Goal: Task Accomplishment & Management: Use online tool/utility

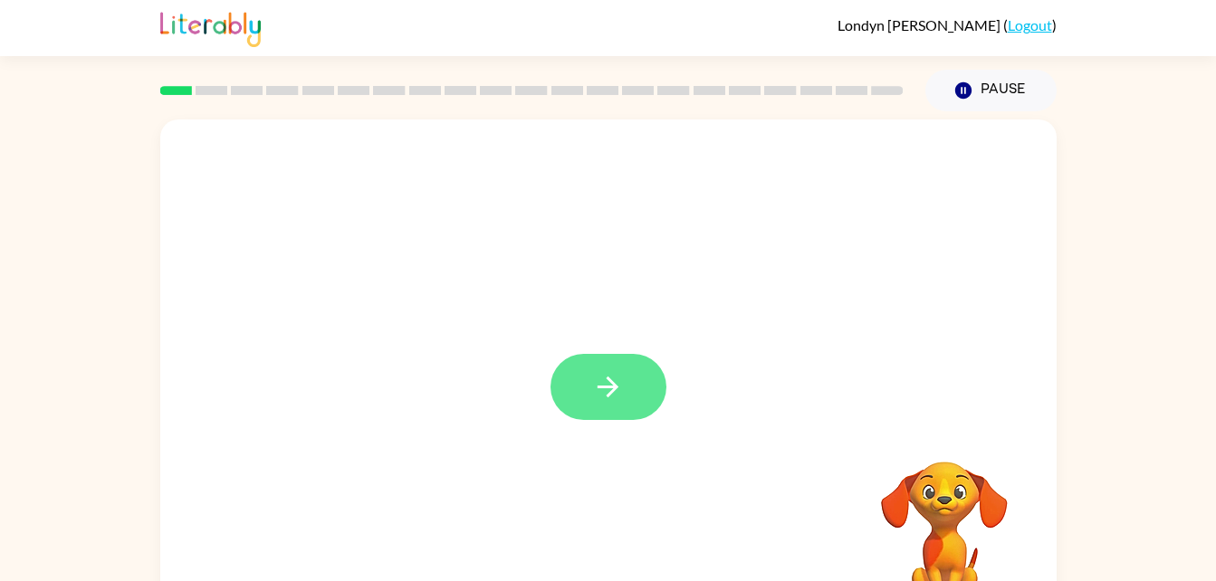
click at [644, 383] on button "button" at bounding box center [609, 387] width 116 height 66
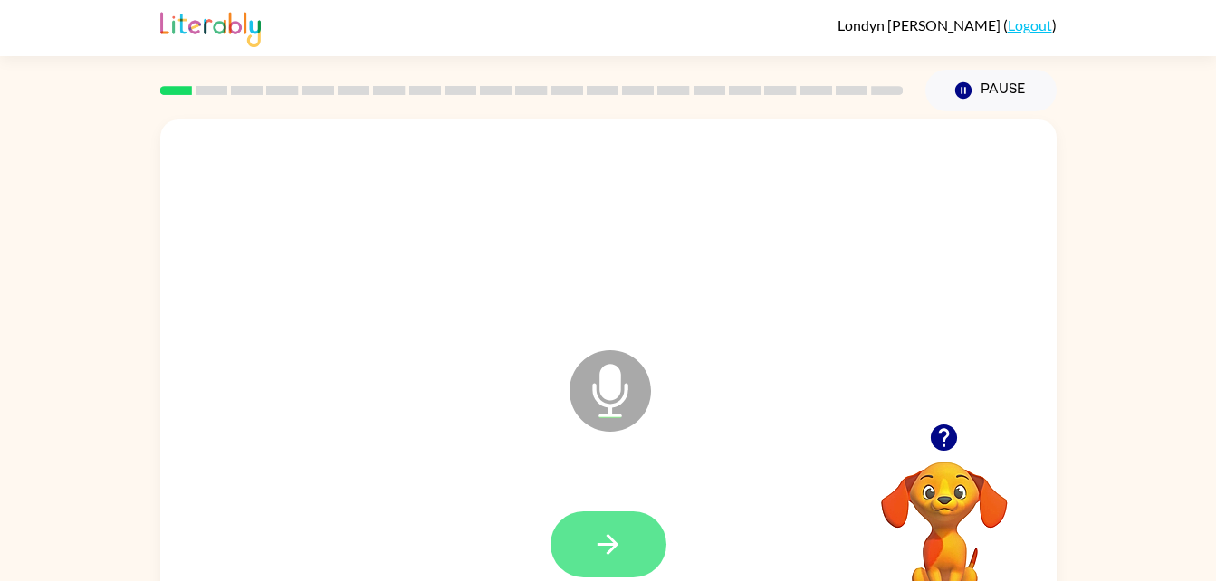
click at [606, 524] on button "button" at bounding box center [609, 545] width 116 height 66
click at [623, 544] on icon "button" at bounding box center [608, 545] width 32 height 32
click at [625, 556] on button "button" at bounding box center [609, 545] width 116 height 66
click at [344, 431] on div "Microphone The Microphone is here when it is your turn to talk" at bounding box center [608, 378] width 897 height 517
click at [586, 535] on button "button" at bounding box center [609, 545] width 116 height 66
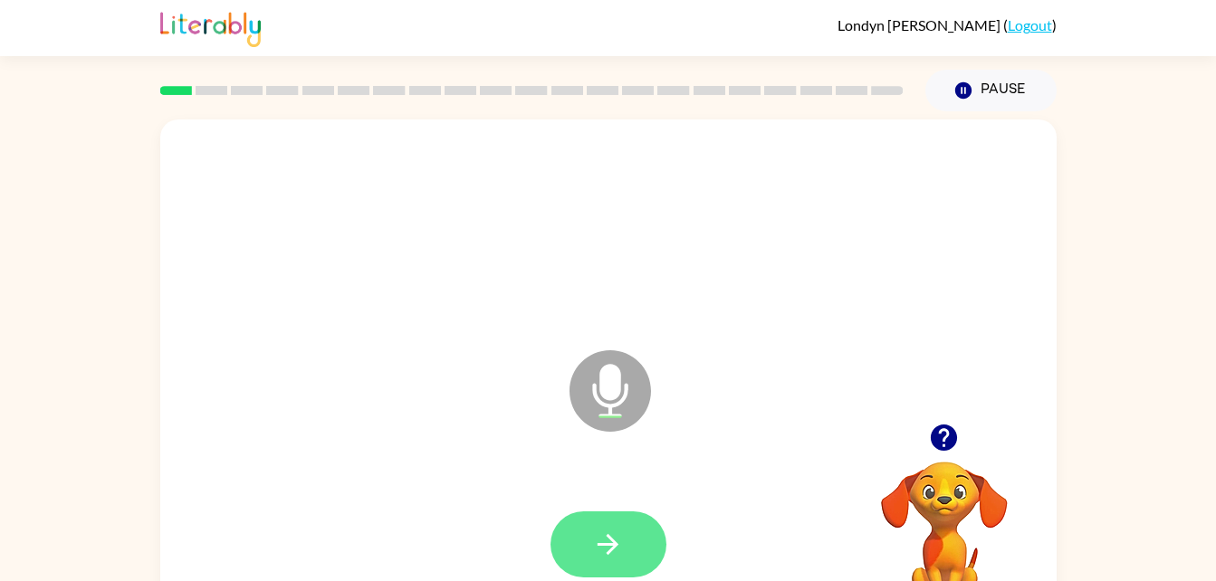
click at [599, 518] on button "button" at bounding box center [609, 545] width 116 height 66
click at [591, 546] on button "button" at bounding box center [609, 545] width 116 height 66
click at [594, 543] on icon "button" at bounding box center [608, 545] width 32 height 32
click at [612, 545] on icon "button" at bounding box center [608, 544] width 21 height 21
click at [582, 547] on button "button" at bounding box center [609, 545] width 116 height 66
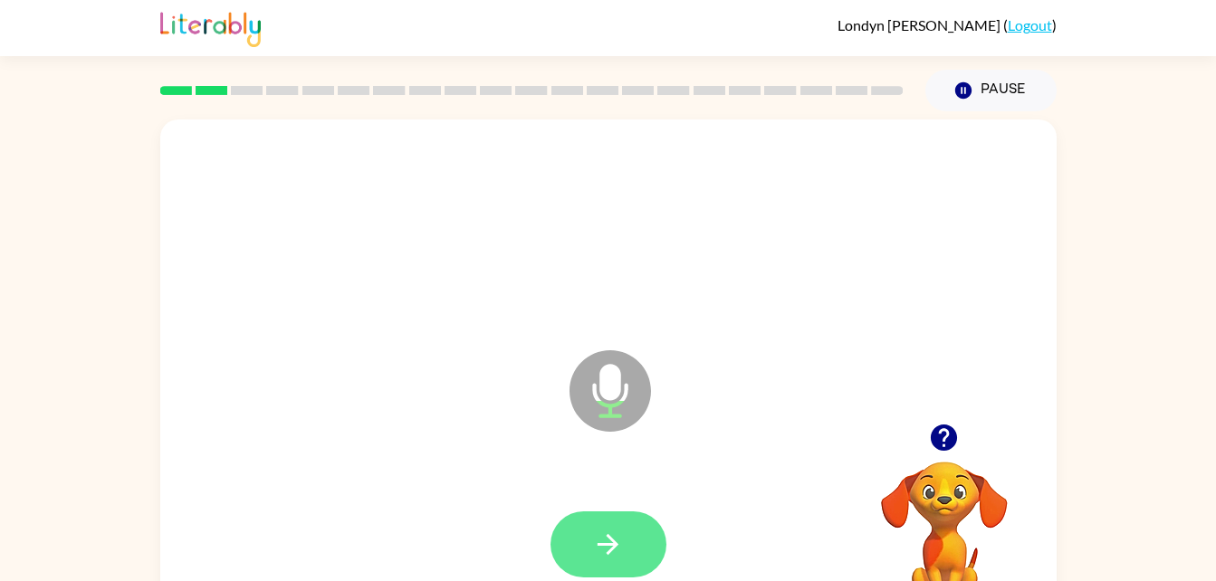
click at [607, 562] on button "button" at bounding box center [609, 545] width 116 height 66
click at [625, 521] on button "button" at bounding box center [609, 545] width 116 height 66
click at [605, 530] on icon "button" at bounding box center [608, 545] width 32 height 32
click at [609, 542] on icon "button" at bounding box center [608, 545] width 32 height 32
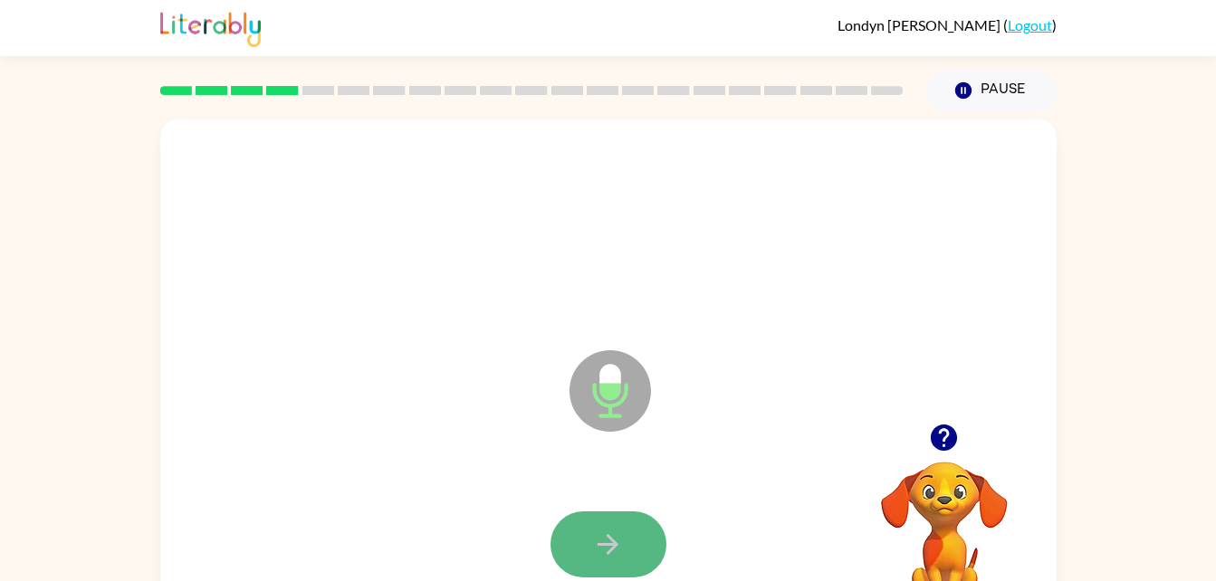
click at [600, 519] on button "button" at bounding box center [609, 545] width 116 height 66
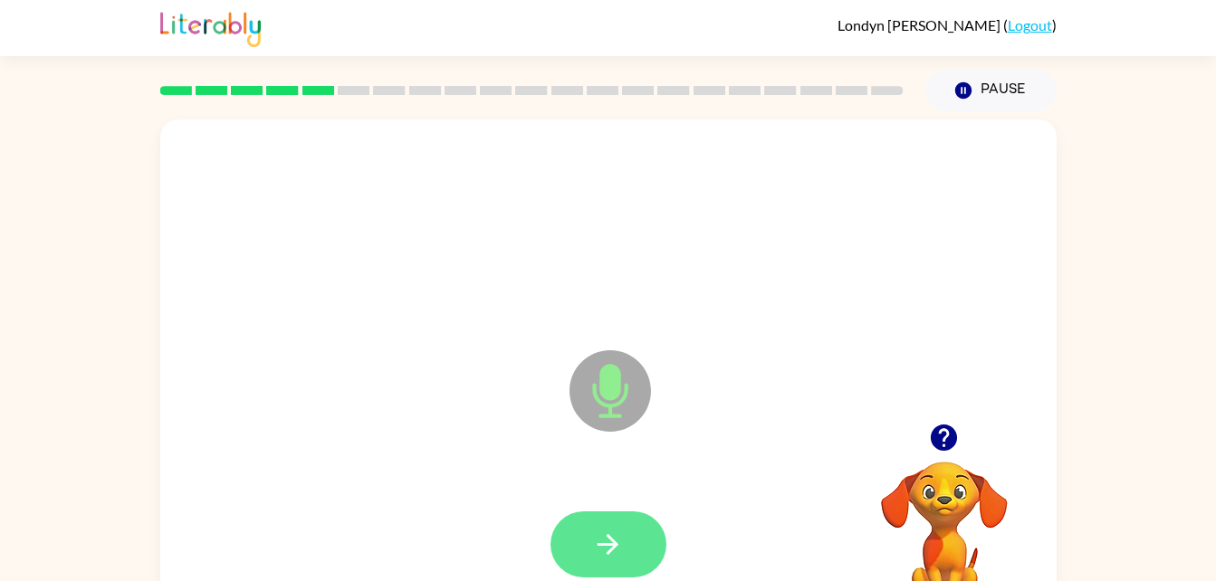
click at [613, 548] on icon "button" at bounding box center [608, 544] width 21 height 21
click at [613, 530] on icon "button" at bounding box center [608, 545] width 32 height 32
click at [593, 527] on button "button" at bounding box center [609, 545] width 116 height 66
click at [590, 552] on button "button" at bounding box center [609, 545] width 116 height 66
click at [591, 556] on button "button" at bounding box center [609, 545] width 116 height 66
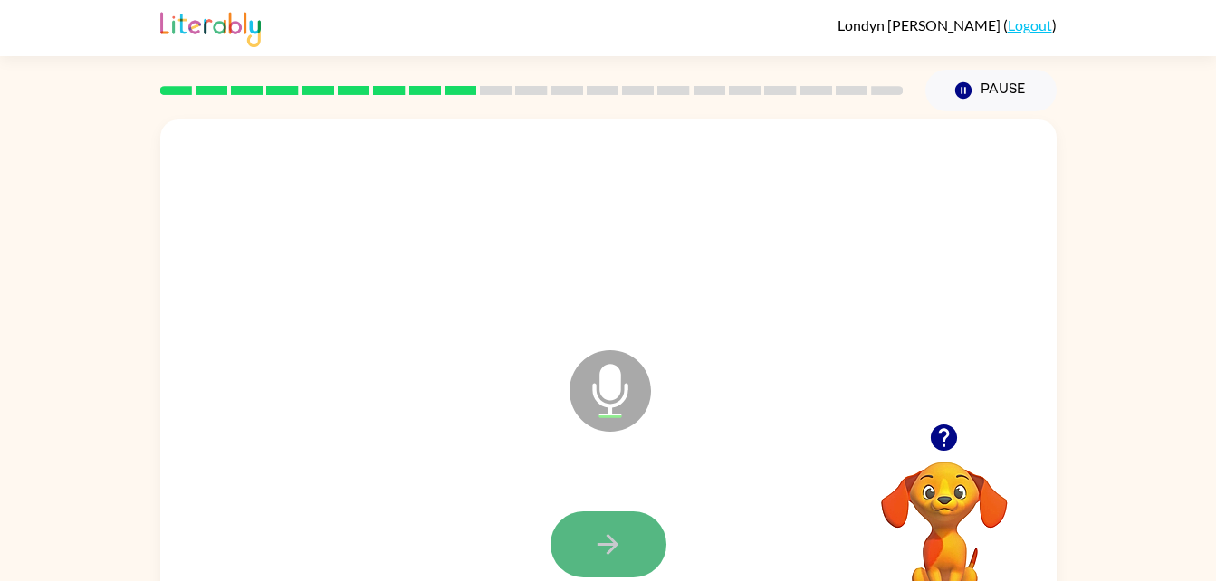
click at [609, 525] on button "button" at bounding box center [609, 545] width 116 height 66
click at [595, 532] on icon "button" at bounding box center [608, 545] width 32 height 32
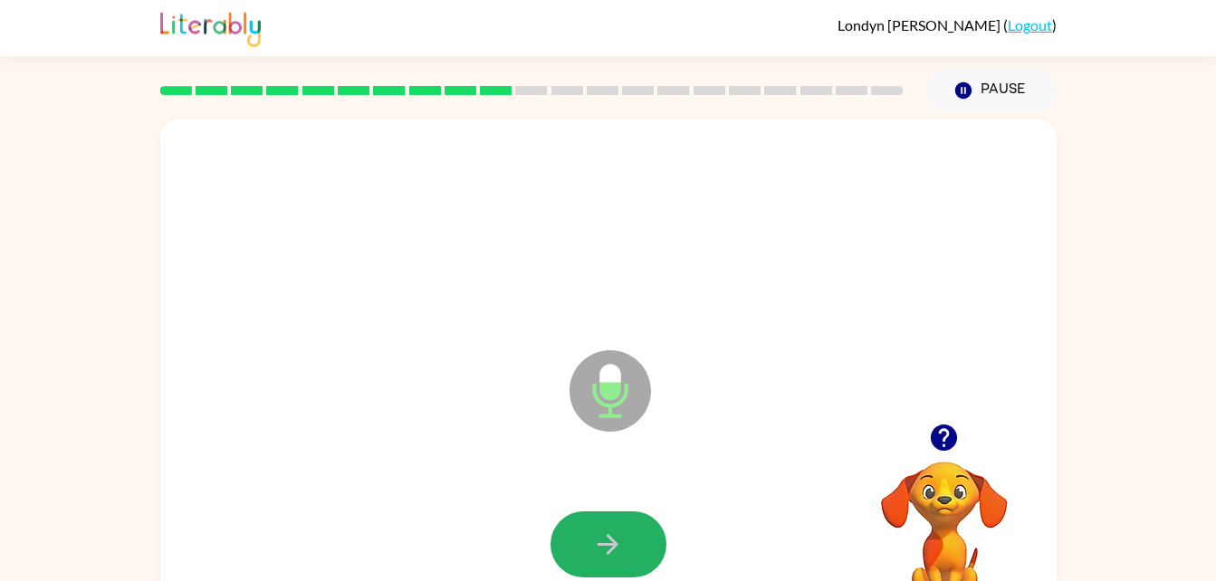
click at [599, 532] on icon "button" at bounding box center [608, 545] width 32 height 32
click at [599, 545] on icon "button" at bounding box center [608, 544] width 21 height 21
click at [601, 547] on icon "button" at bounding box center [608, 545] width 32 height 32
click at [601, 552] on icon "button" at bounding box center [608, 545] width 32 height 32
click at [601, 546] on icon "button" at bounding box center [608, 545] width 32 height 32
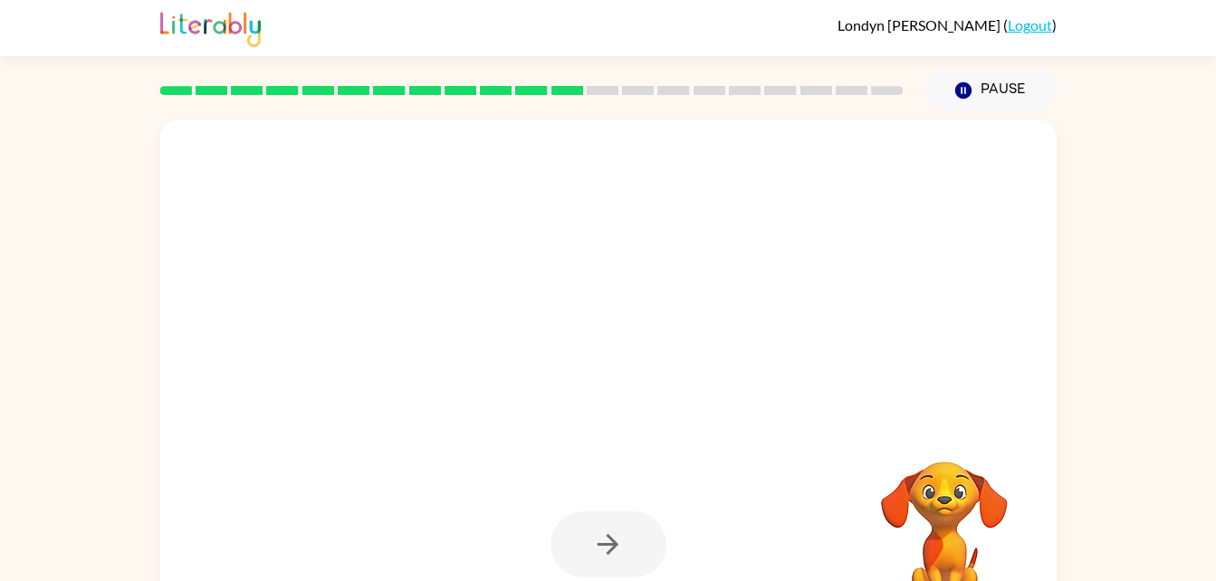
click at [599, 542] on div at bounding box center [609, 545] width 116 height 66
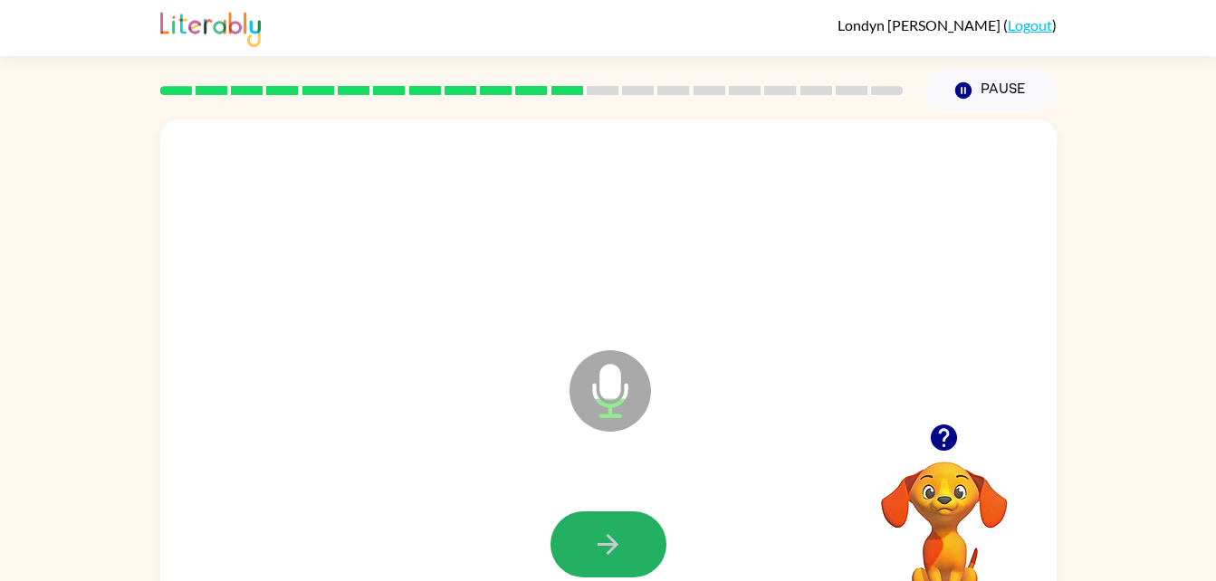
click at [600, 534] on icon "button" at bounding box center [608, 545] width 32 height 32
click at [595, 541] on icon "button" at bounding box center [608, 545] width 32 height 32
click at [598, 544] on icon "button" at bounding box center [608, 544] width 21 height 21
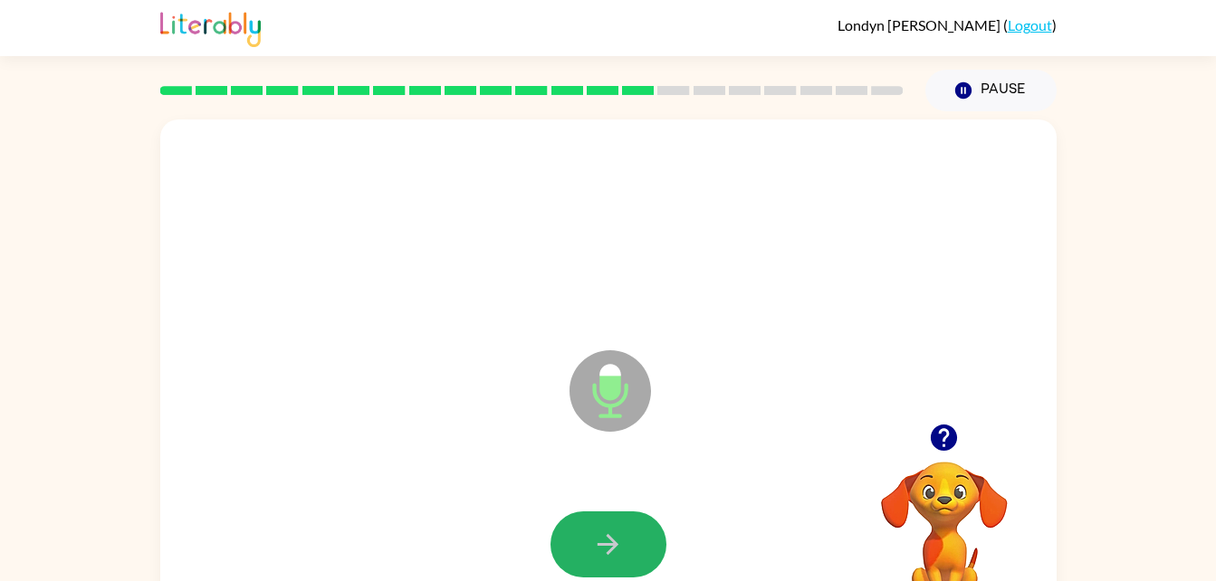
click at [598, 544] on icon "button" at bounding box center [608, 544] width 21 height 21
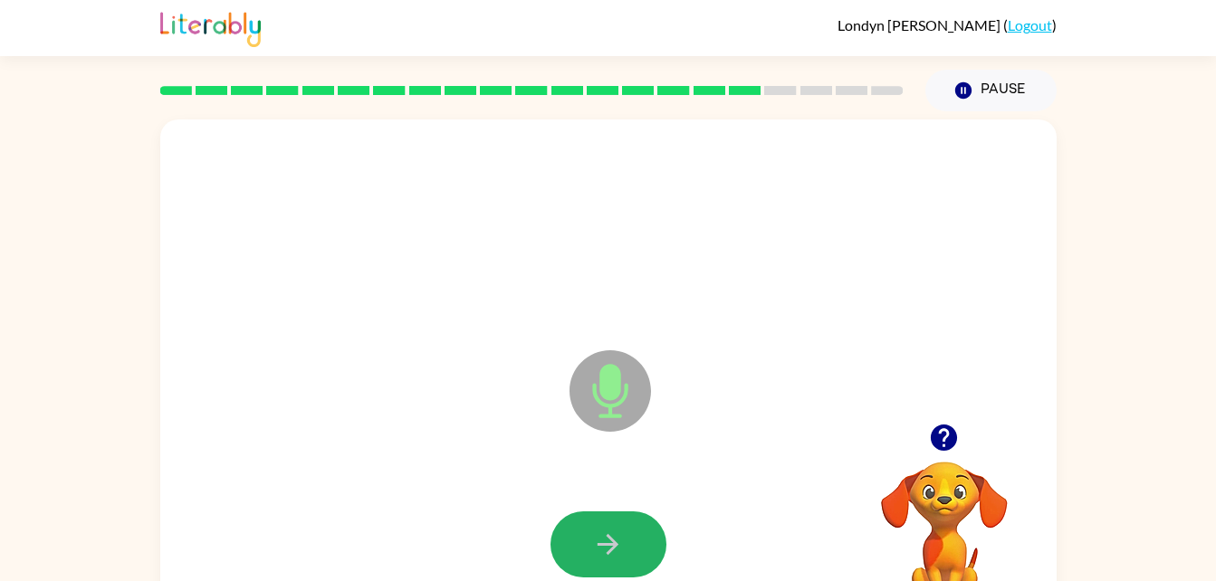
click at [599, 547] on icon "button" at bounding box center [608, 545] width 32 height 32
click at [599, 549] on icon "button" at bounding box center [608, 545] width 32 height 32
click at [597, 553] on icon "button" at bounding box center [608, 545] width 32 height 32
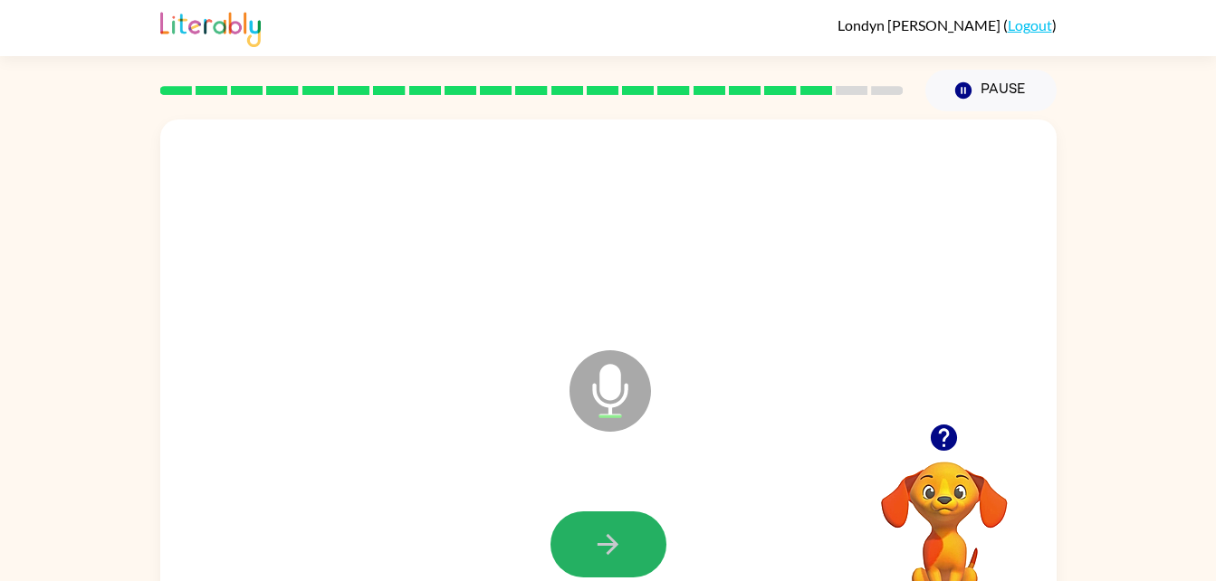
click at [597, 554] on icon "button" at bounding box center [608, 545] width 32 height 32
click at [596, 546] on icon "button" at bounding box center [608, 545] width 32 height 32
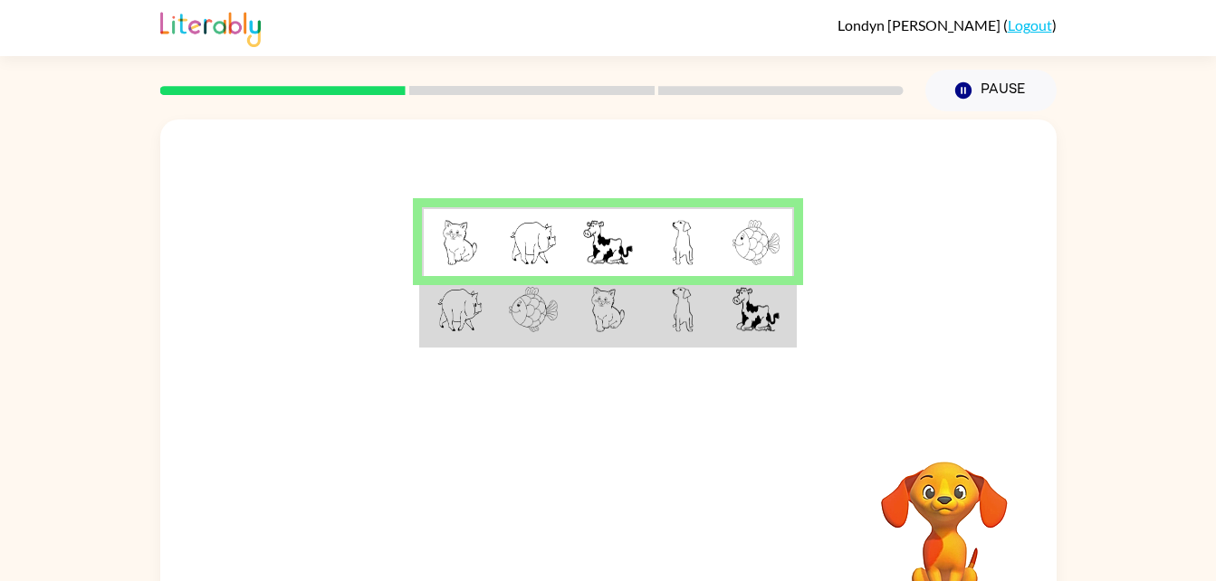
click at [480, 303] on img at bounding box center [460, 309] width 47 height 45
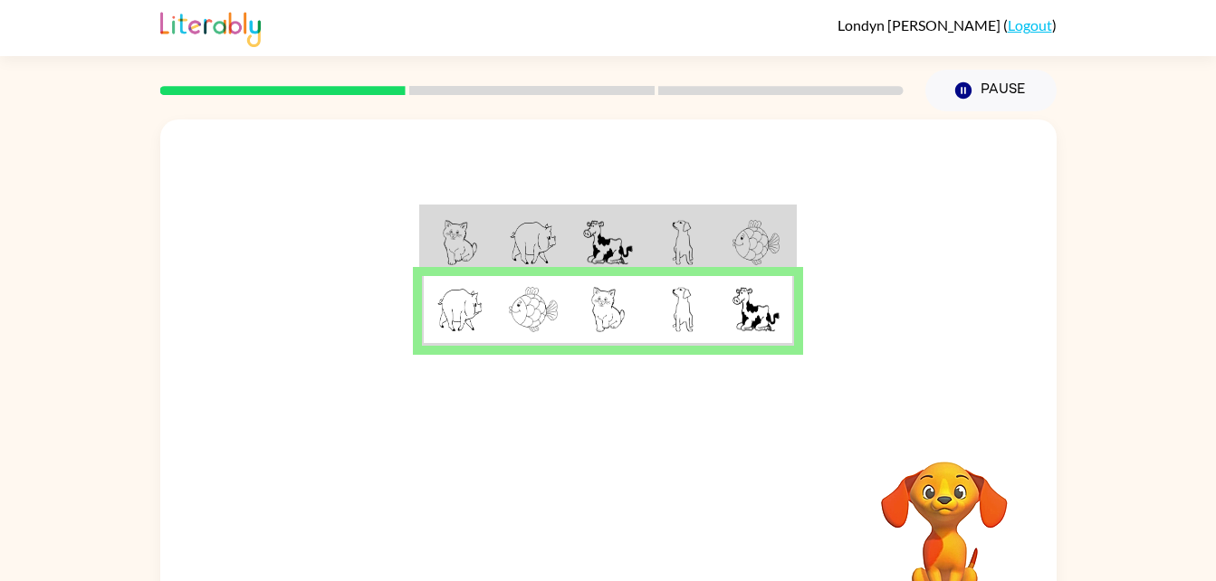
click at [557, 312] on img at bounding box center [533, 309] width 49 height 45
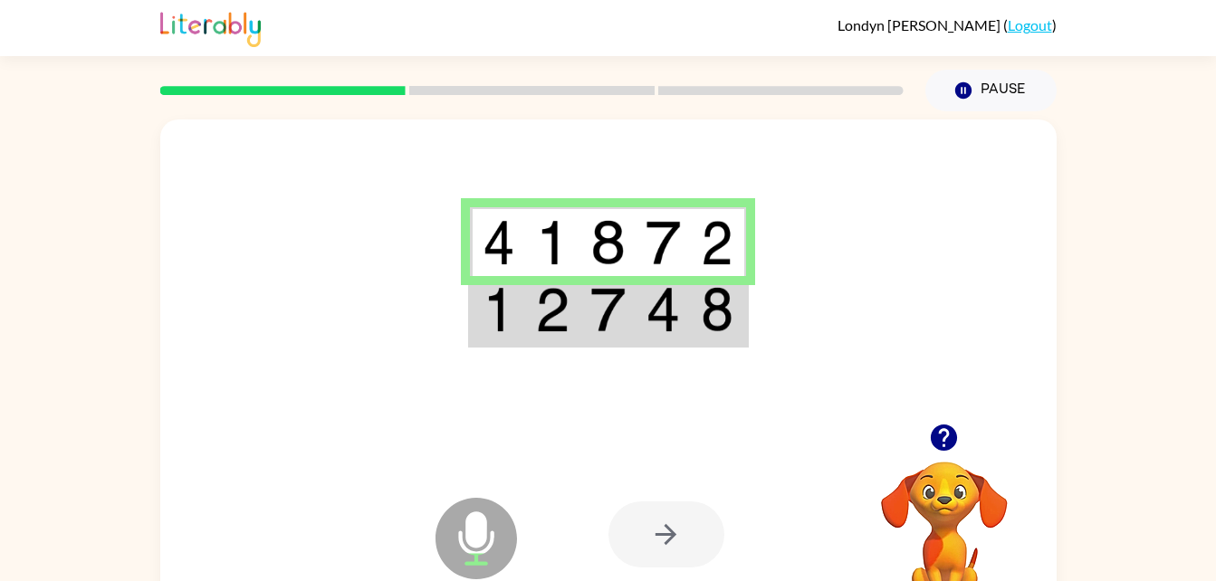
click at [552, 309] on img at bounding box center [552, 309] width 34 height 45
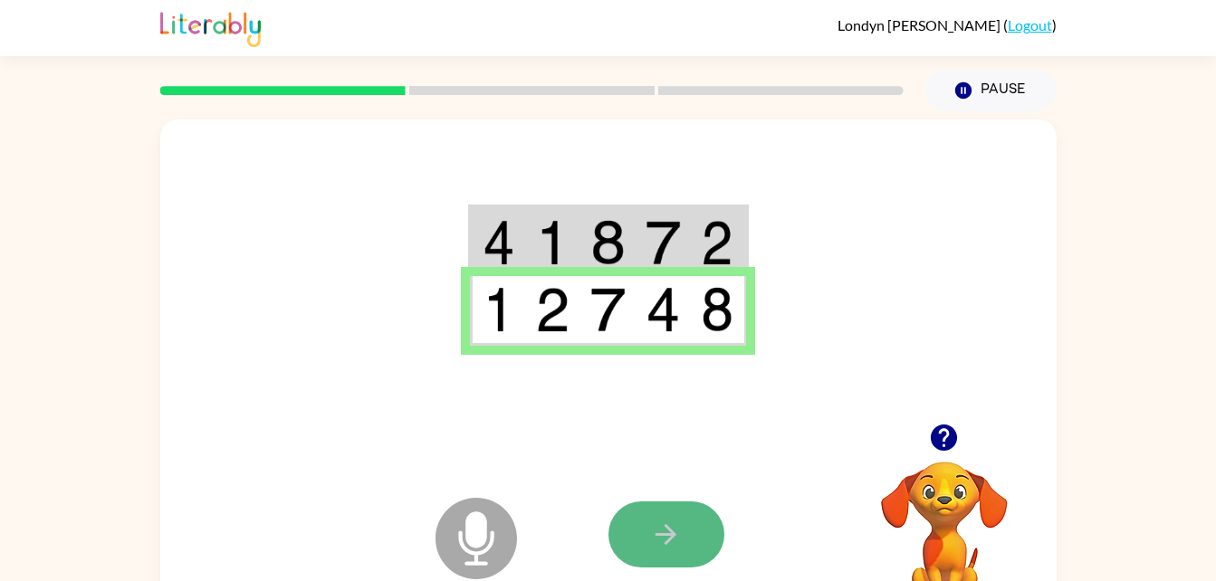
click at [662, 508] on button "button" at bounding box center [667, 535] width 116 height 66
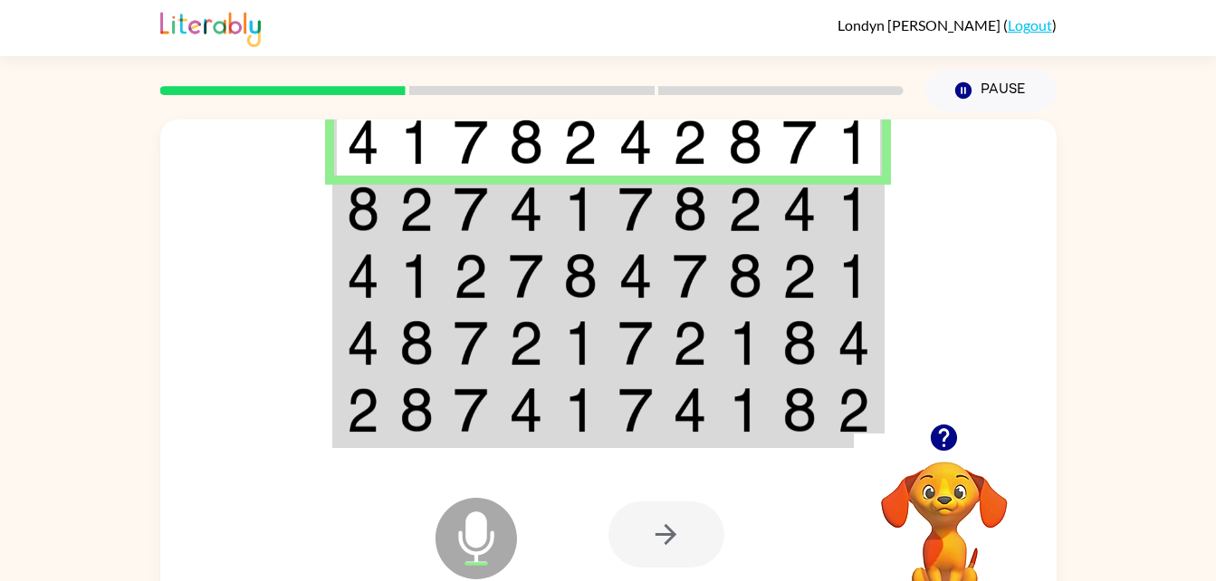
click at [735, 196] on img at bounding box center [745, 209] width 34 height 45
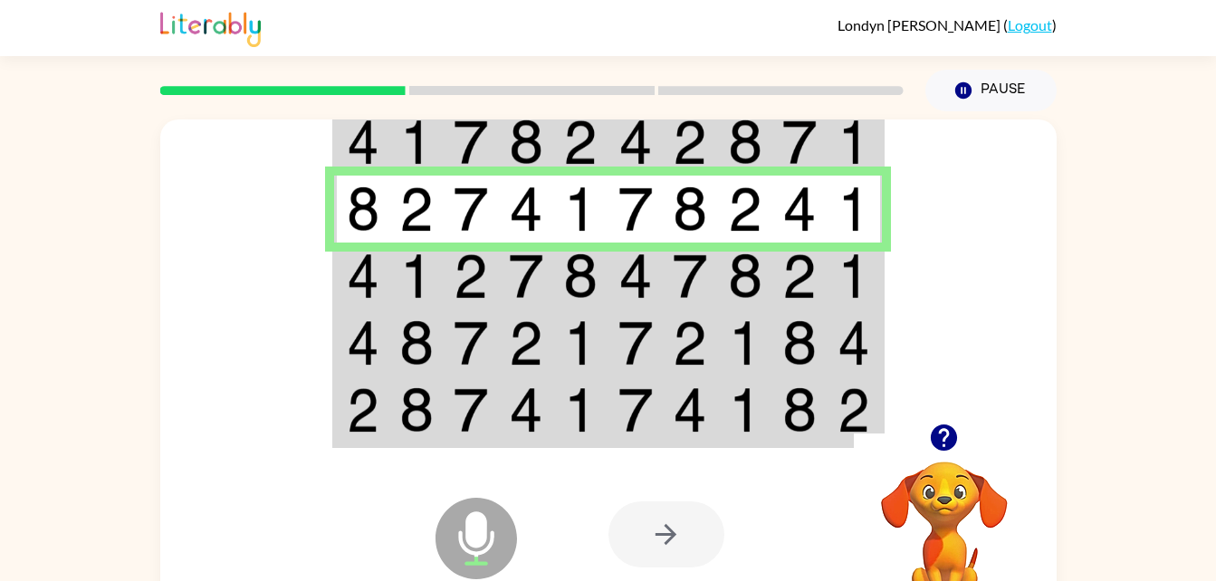
click at [814, 245] on td at bounding box center [799, 276] width 55 height 67
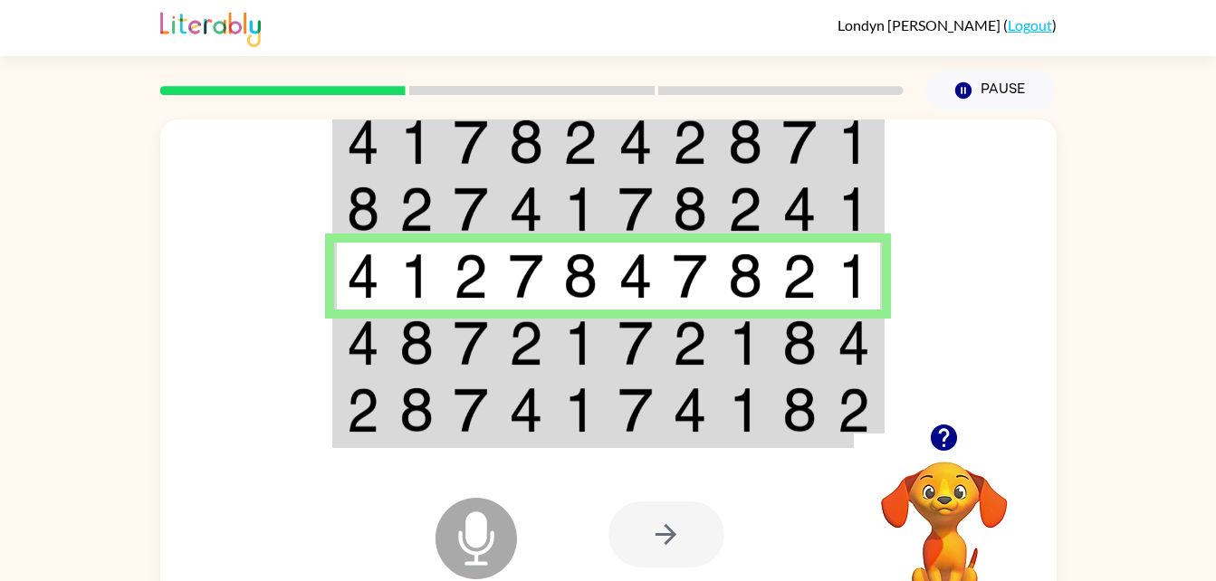
click at [748, 327] on img at bounding box center [745, 343] width 34 height 45
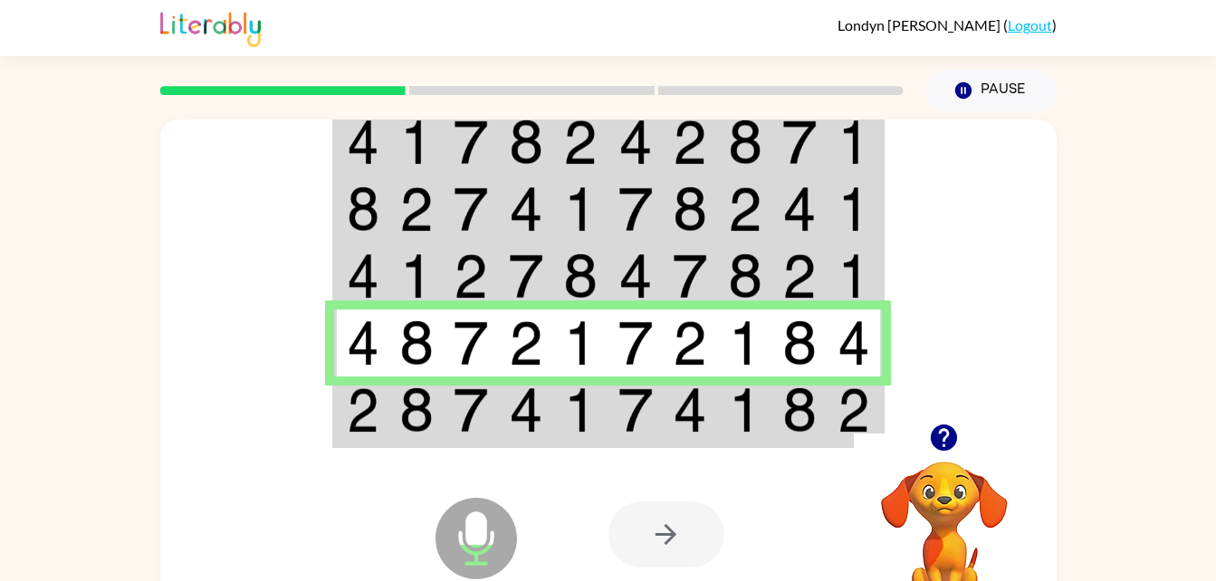
click at [736, 400] on img at bounding box center [745, 410] width 34 height 45
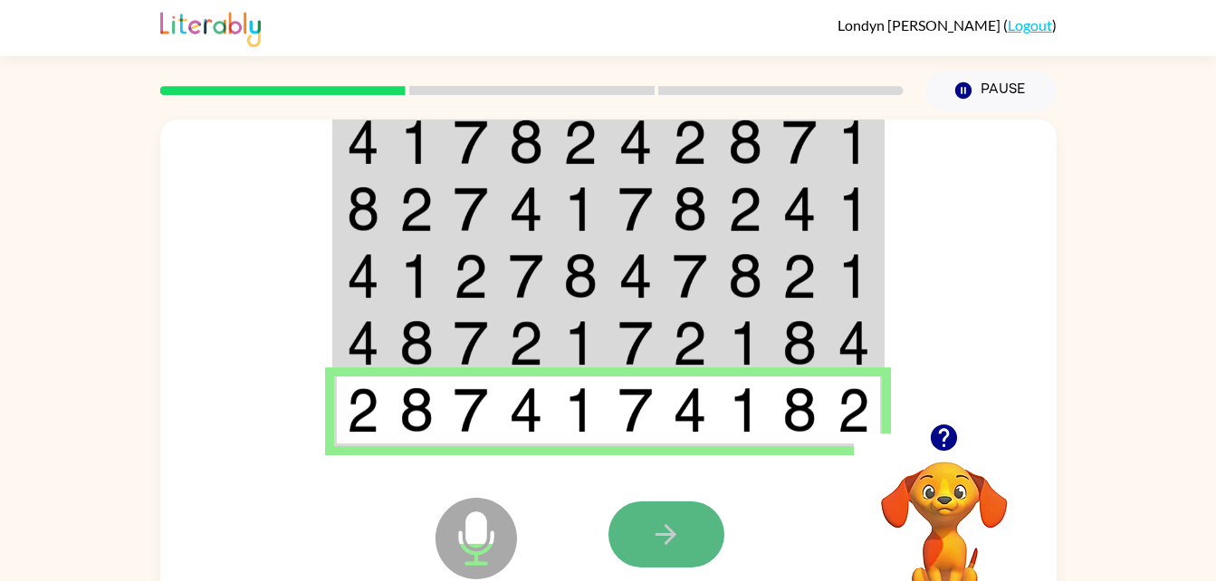
click at [662, 523] on icon "button" at bounding box center [666, 535] width 32 height 32
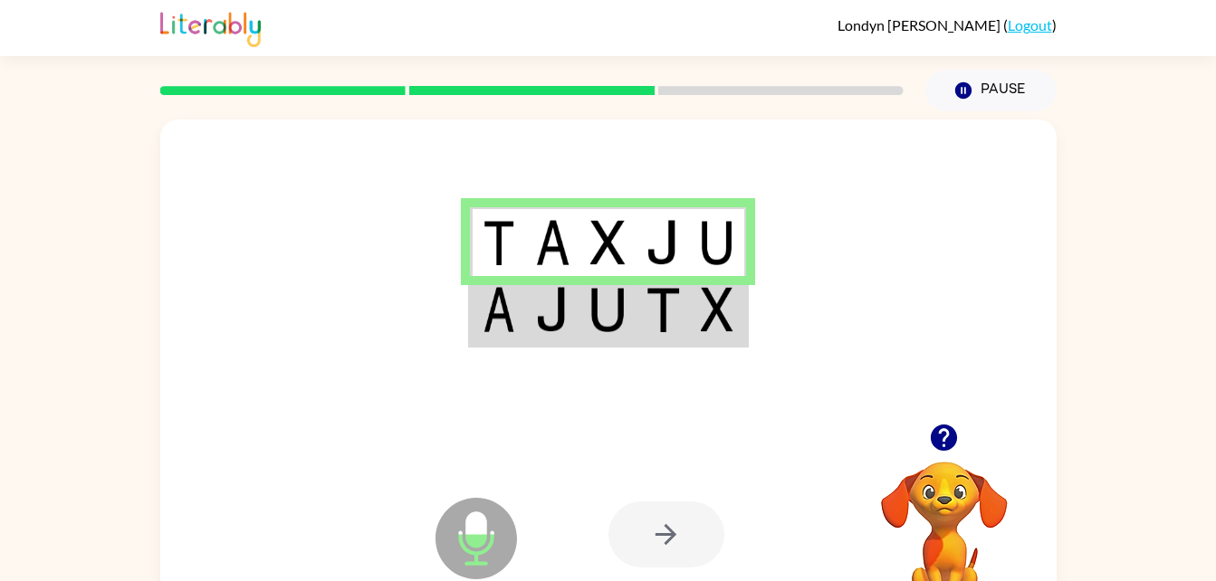
click at [551, 316] on img at bounding box center [552, 309] width 34 height 45
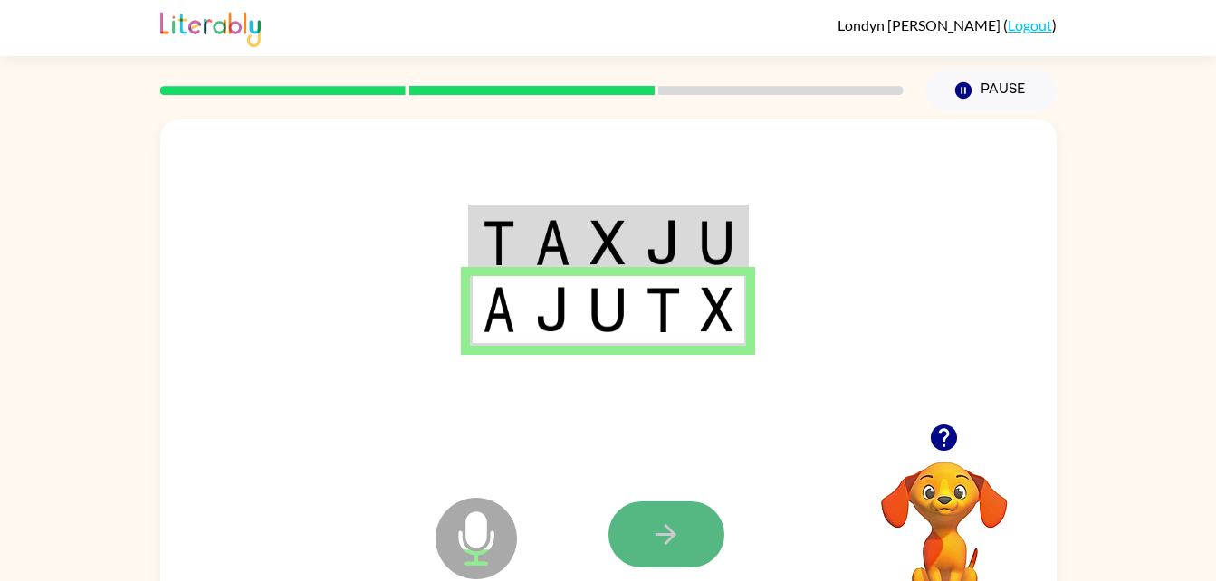
click at [681, 514] on button "button" at bounding box center [667, 535] width 116 height 66
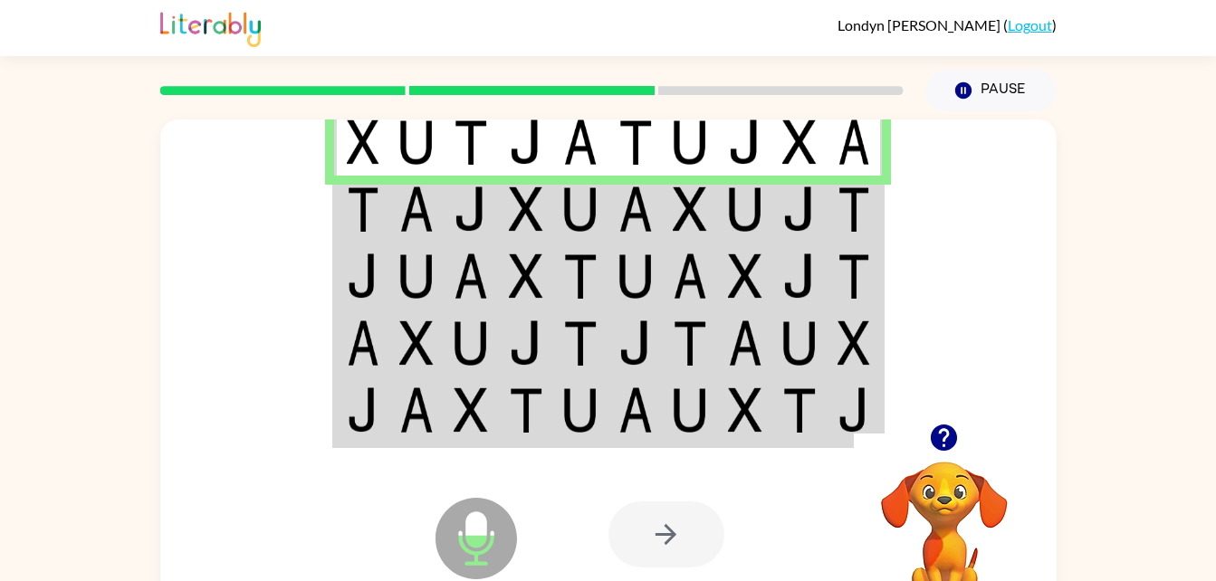
click at [523, 216] on img at bounding box center [526, 209] width 34 height 45
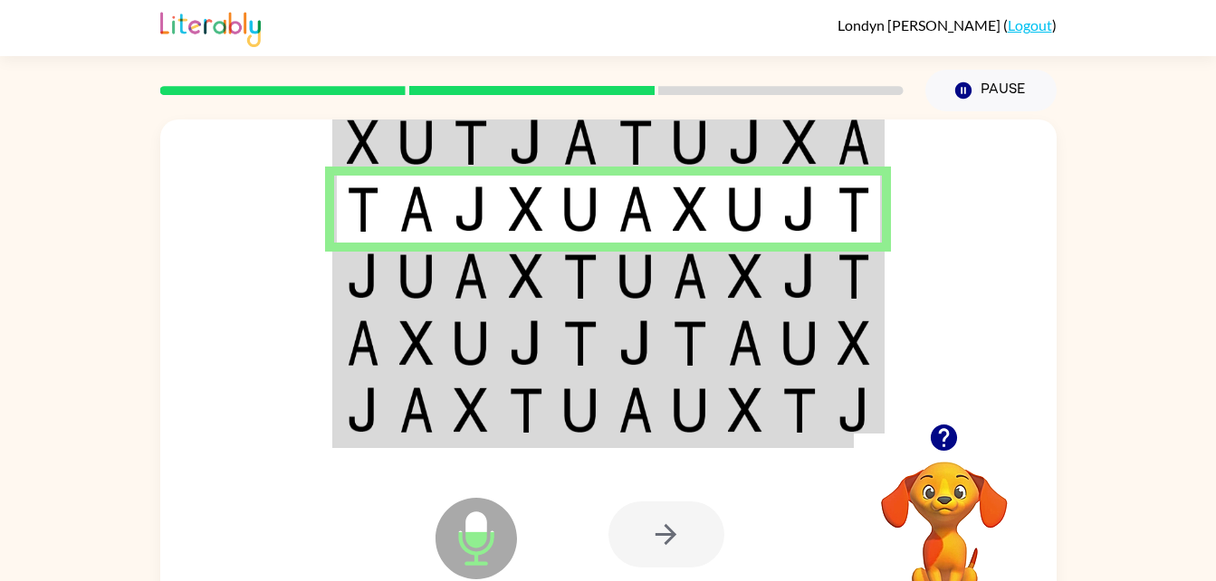
click at [510, 272] on img at bounding box center [526, 276] width 34 height 45
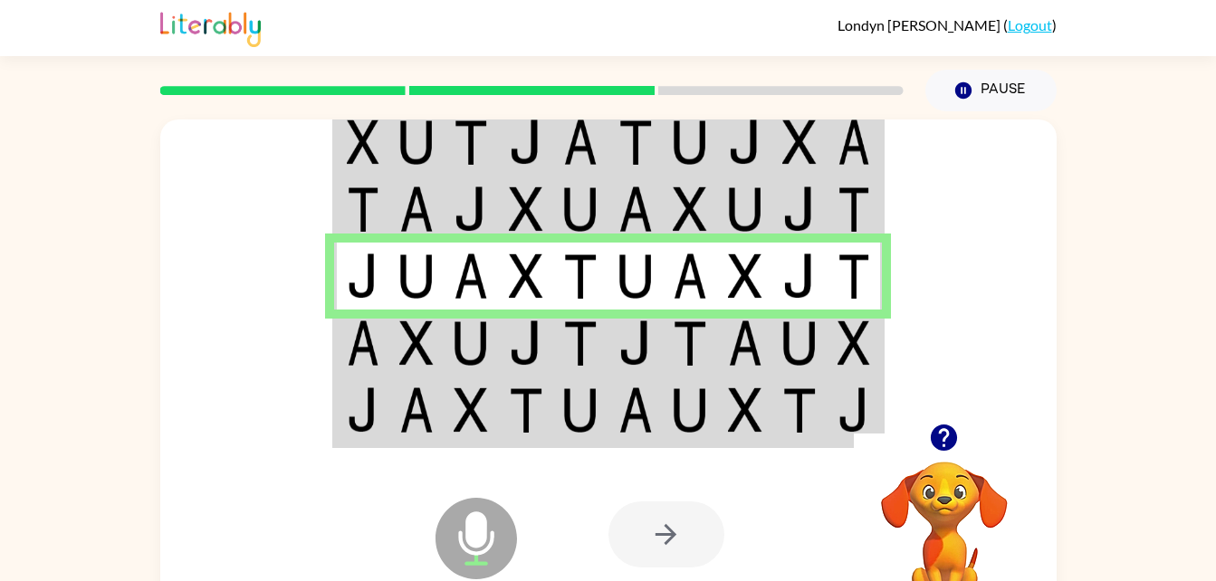
click at [474, 346] on img at bounding box center [471, 343] width 34 height 45
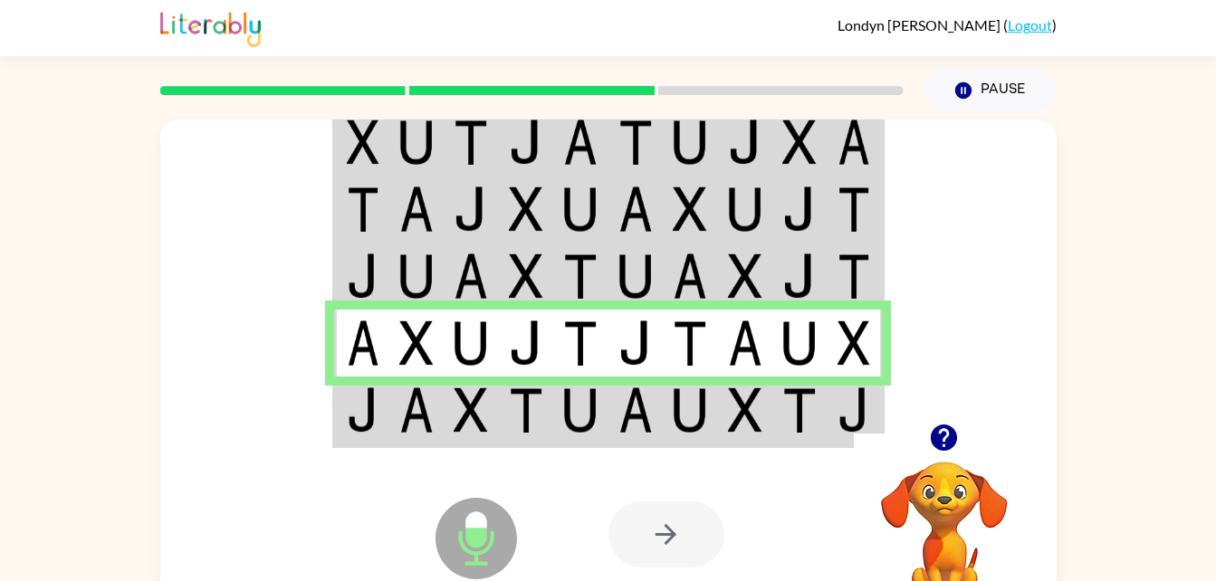
click at [483, 401] on img at bounding box center [471, 410] width 34 height 45
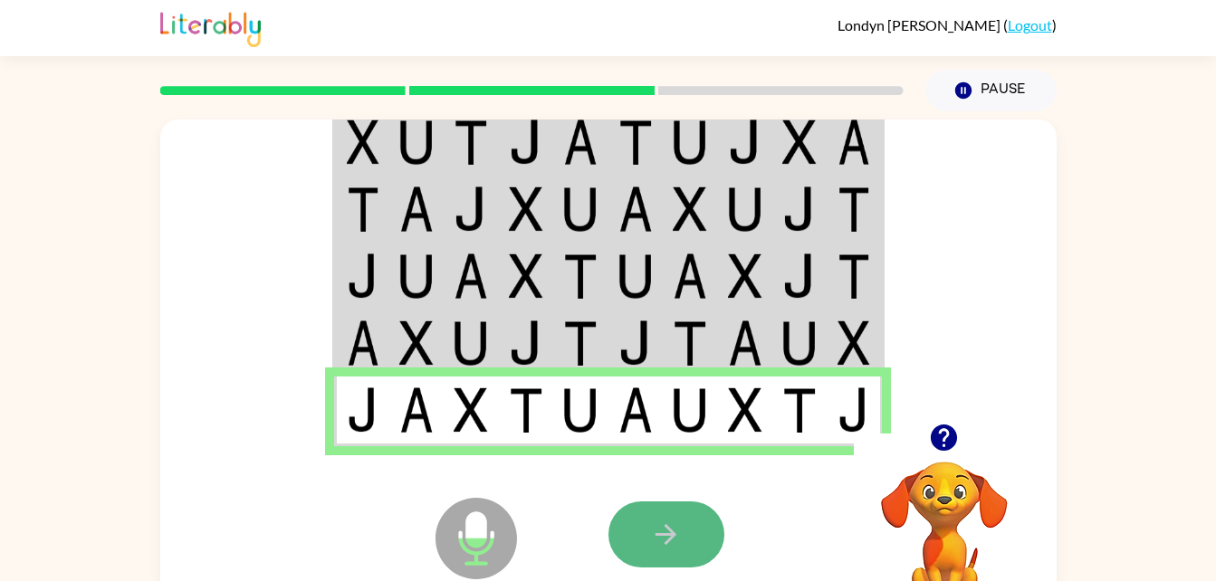
click at [646, 523] on button "button" at bounding box center [667, 535] width 116 height 66
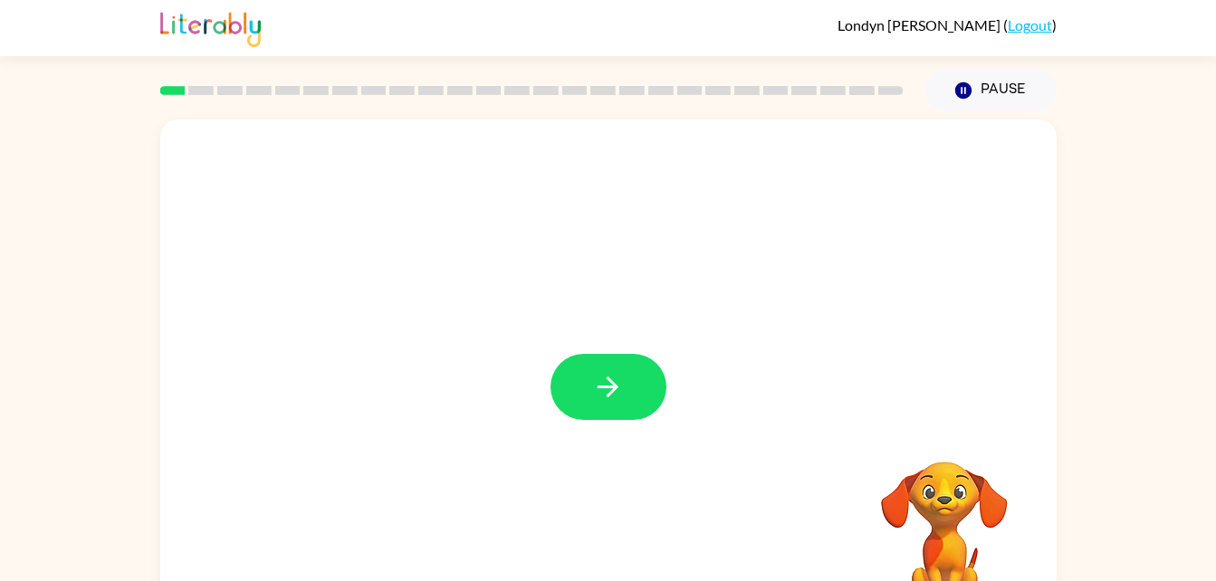
click at [632, 335] on div at bounding box center [608, 378] width 897 height 517
click at [621, 378] on icon "button" at bounding box center [608, 387] width 32 height 32
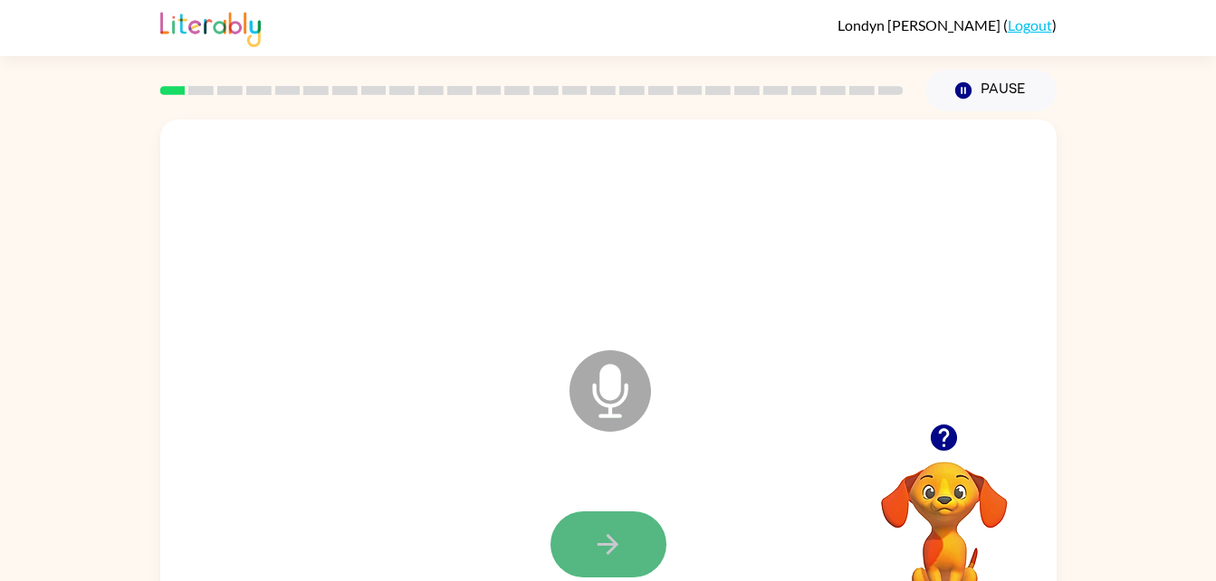
click at [593, 541] on icon "button" at bounding box center [608, 545] width 32 height 32
click at [593, 536] on icon "button" at bounding box center [608, 545] width 32 height 32
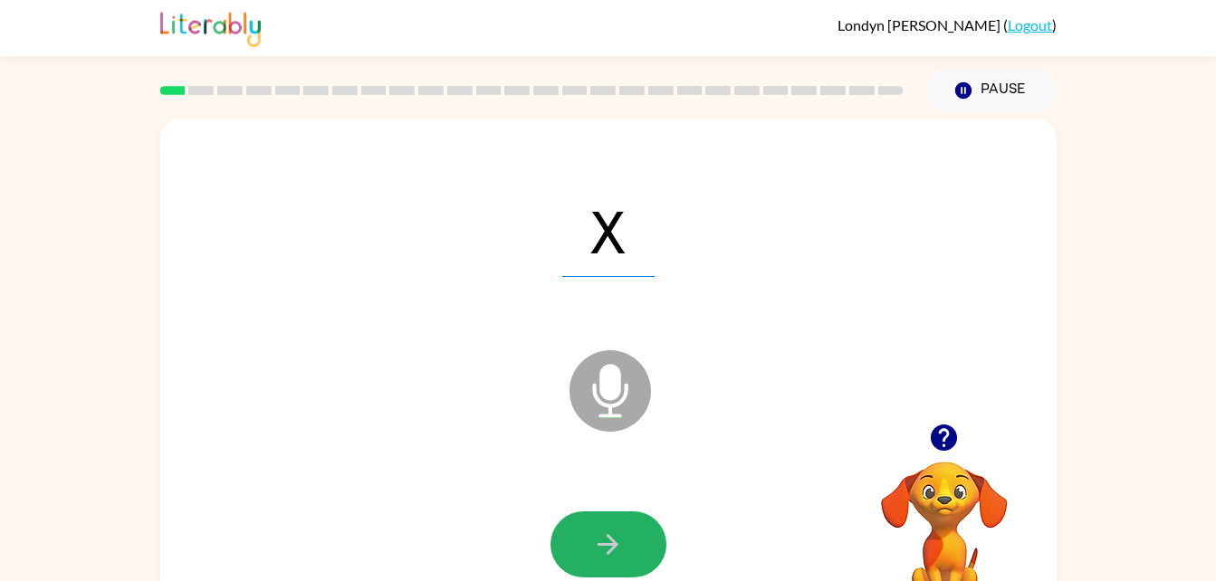
click at [594, 542] on icon "button" at bounding box center [608, 545] width 32 height 32
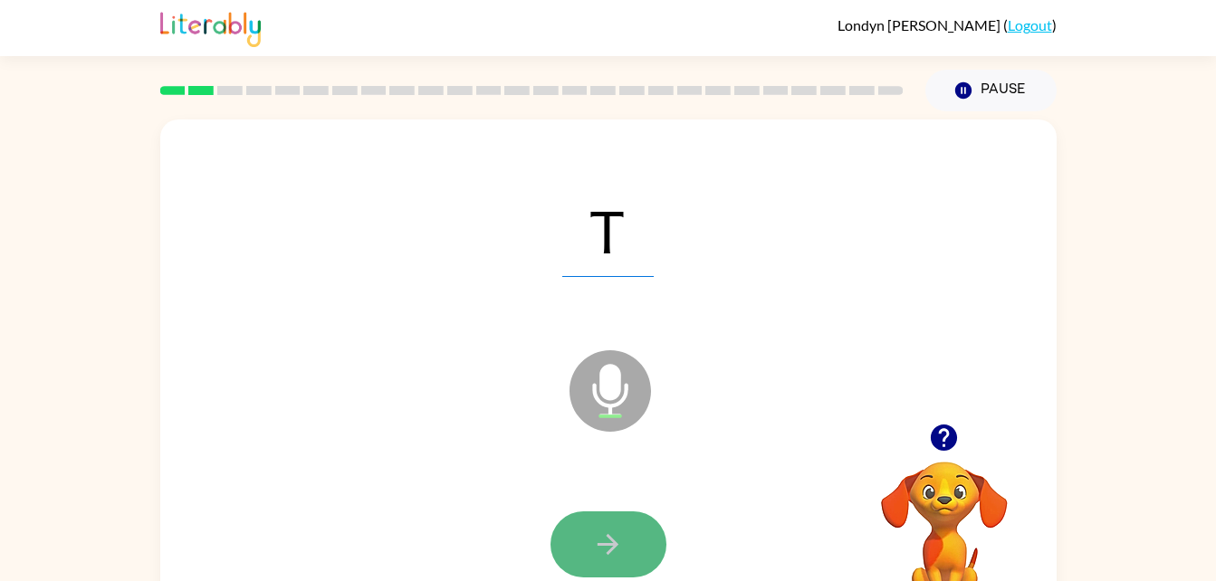
click at [612, 535] on icon "button" at bounding box center [608, 545] width 32 height 32
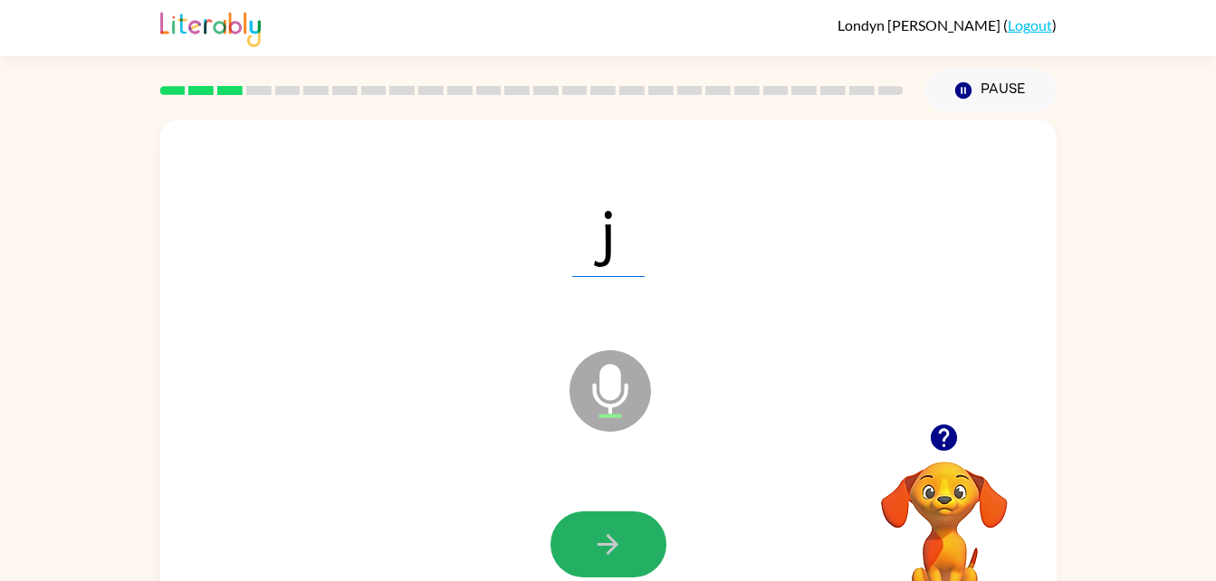
click at [612, 535] on icon "button" at bounding box center [608, 545] width 32 height 32
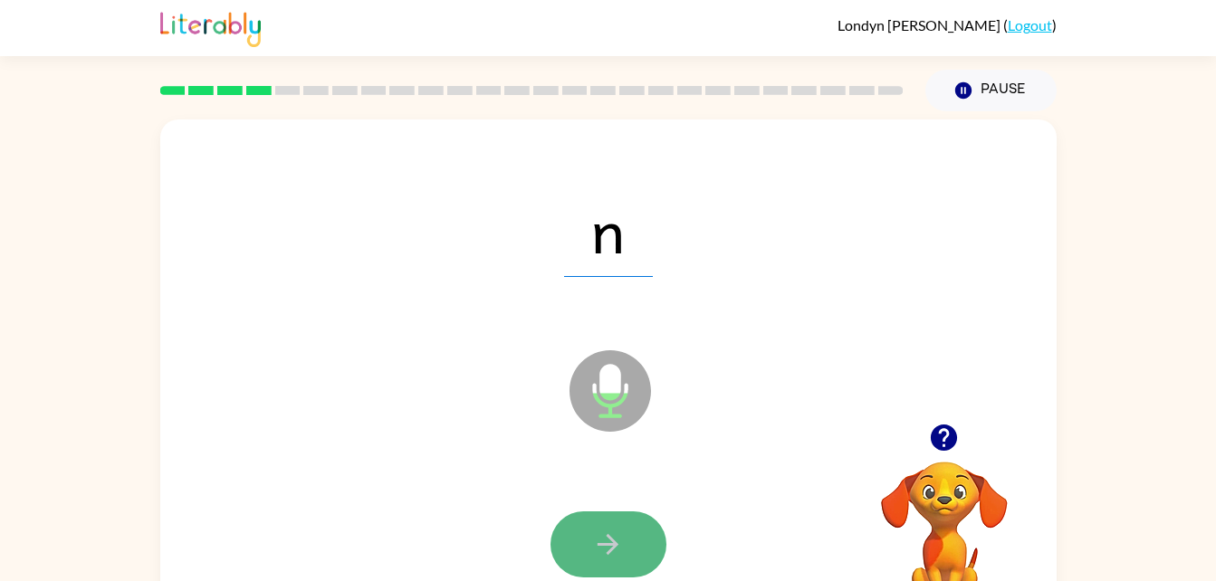
click at [601, 537] on icon "button" at bounding box center [608, 545] width 32 height 32
click at [600, 519] on button "button" at bounding box center [609, 545] width 116 height 66
click at [609, 526] on button "button" at bounding box center [609, 545] width 116 height 66
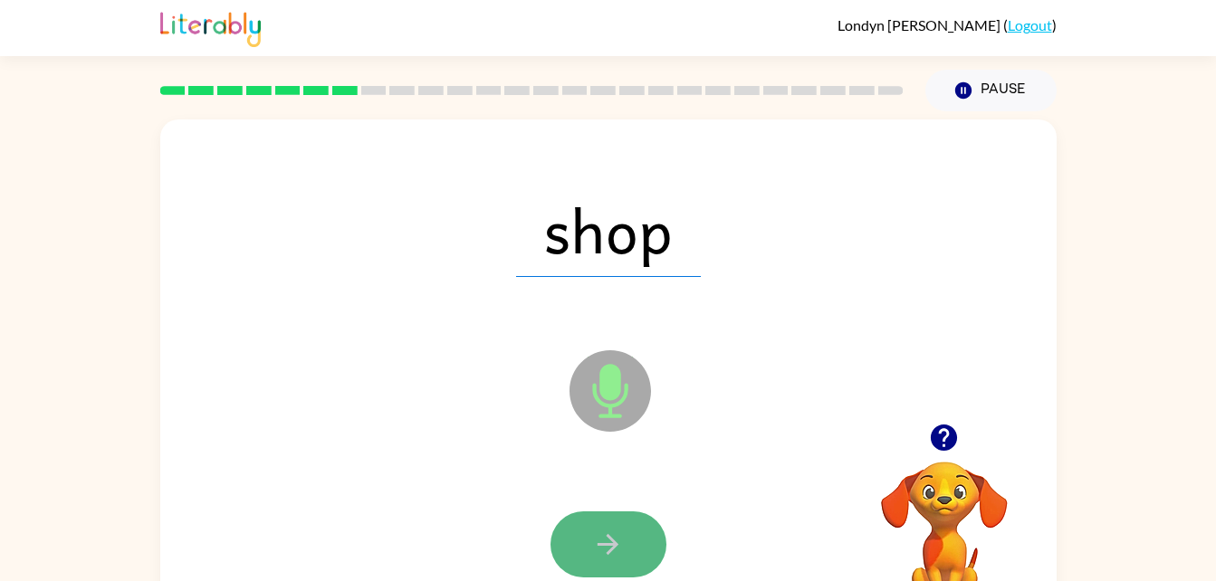
click at [614, 546] on icon "button" at bounding box center [608, 544] width 21 height 21
click at [610, 544] on icon "button" at bounding box center [608, 544] width 21 height 21
click at [609, 544] on icon "button" at bounding box center [608, 544] width 21 height 21
click at [608, 543] on icon "button" at bounding box center [608, 544] width 21 height 21
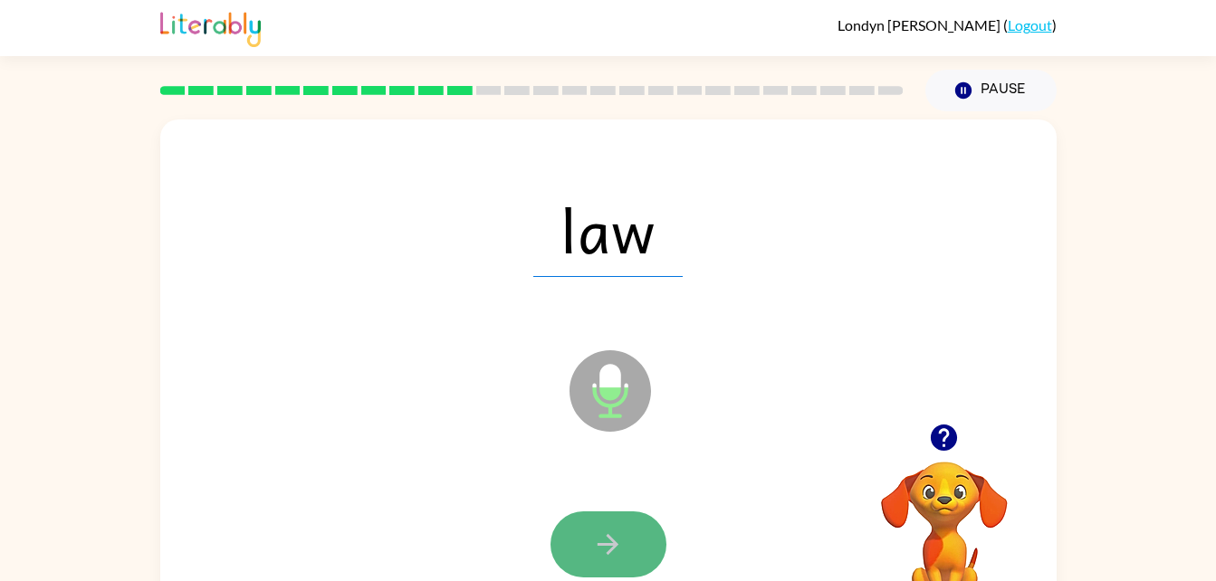
click at [607, 543] on icon "button" at bounding box center [608, 544] width 21 height 21
click at [609, 552] on icon "button" at bounding box center [608, 544] width 21 height 21
click at [608, 544] on icon "button" at bounding box center [608, 544] width 21 height 21
click at [619, 551] on icon "button" at bounding box center [608, 545] width 32 height 32
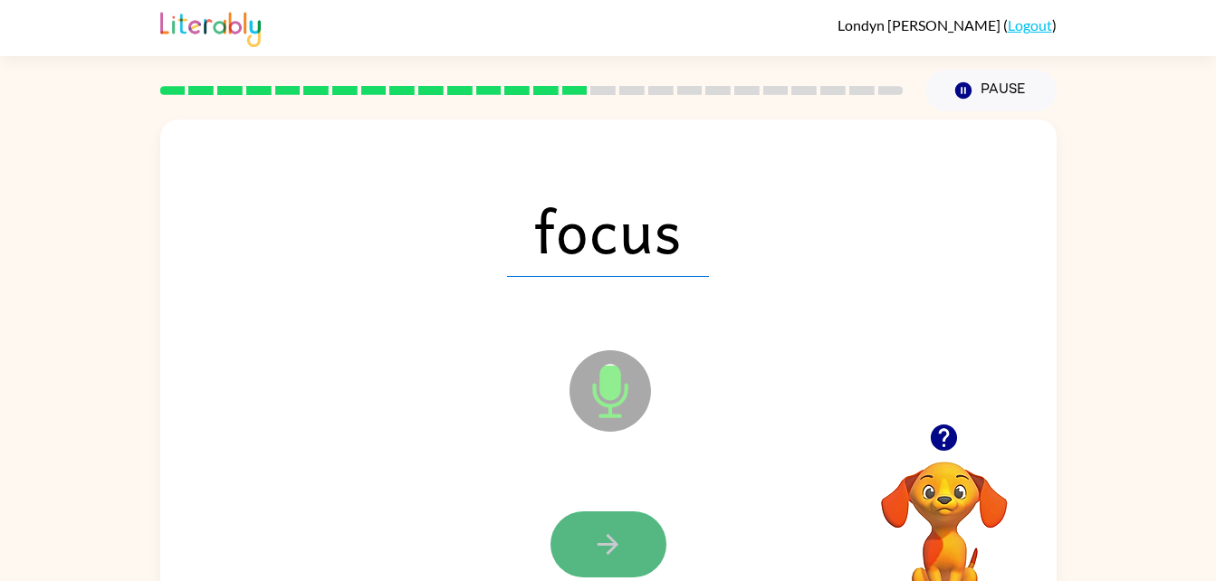
click at [624, 540] on button "button" at bounding box center [609, 545] width 116 height 66
click at [622, 542] on icon "button" at bounding box center [608, 545] width 32 height 32
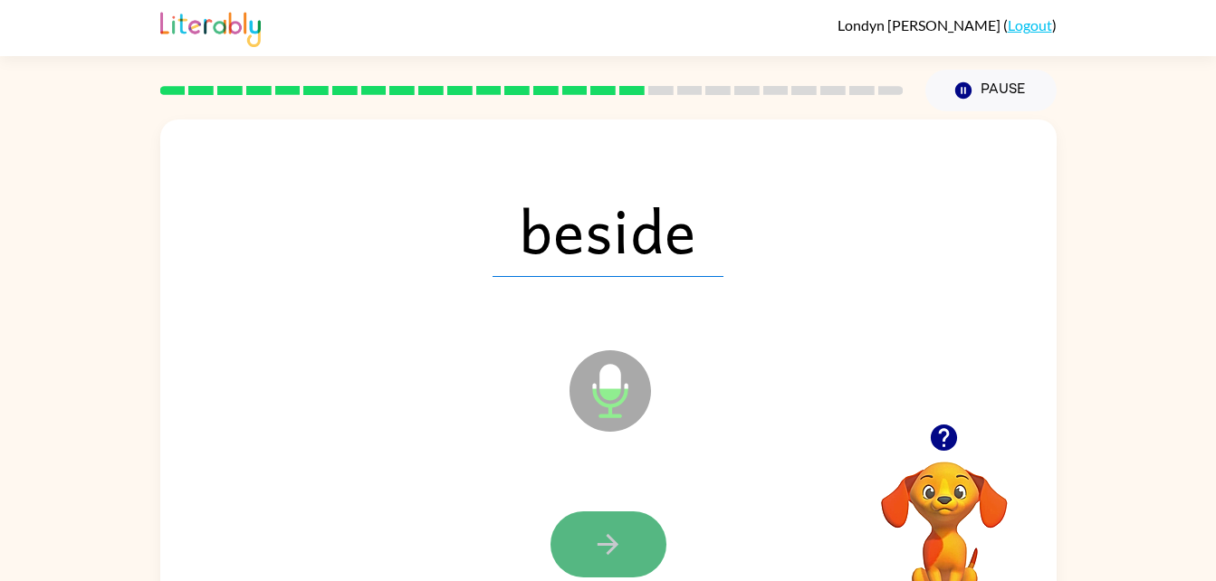
click at [619, 544] on icon "button" at bounding box center [608, 545] width 32 height 32
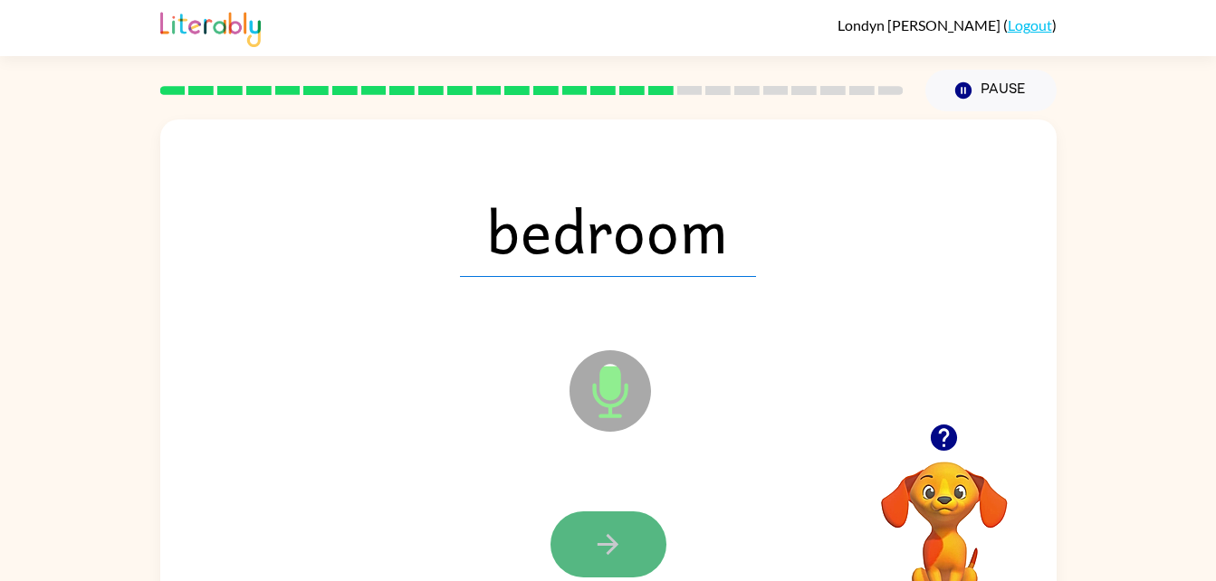
click at [583, 523] on button "button" at bounding box center [609, 545] width 116 height 66
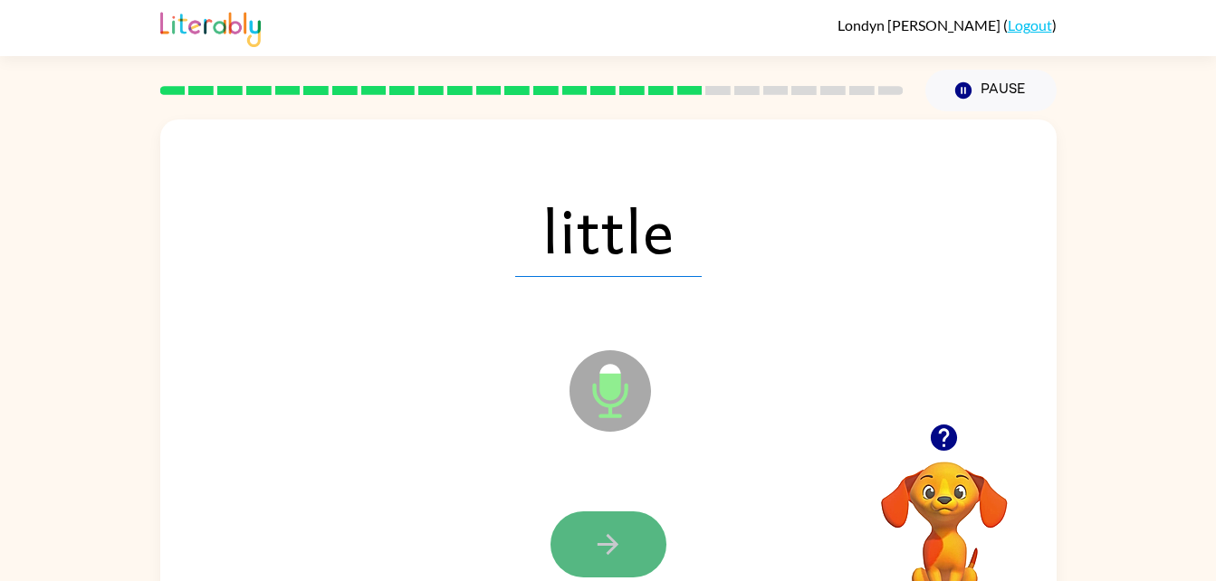
click at [579, 535] on button "button" at bounding box center [609, 545] width 116 height 66
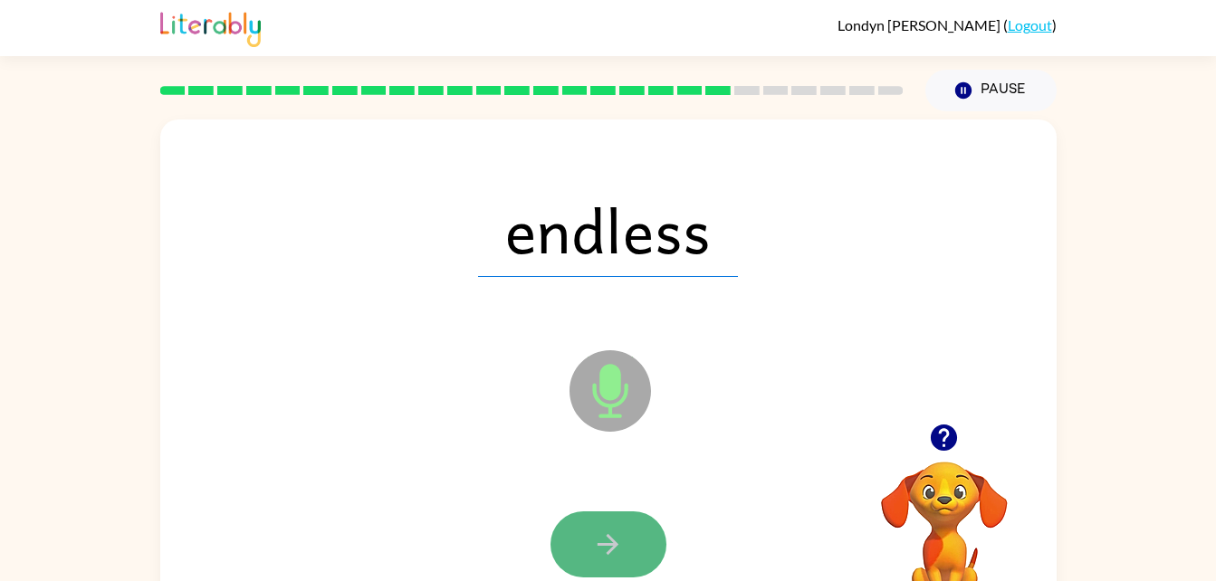
click at [573, 536] on button "button" at bounding box center [609, 545] width 116 height 66
click at [573, 542] on button "button" at bounding box center [609, 545] width 116 height 66
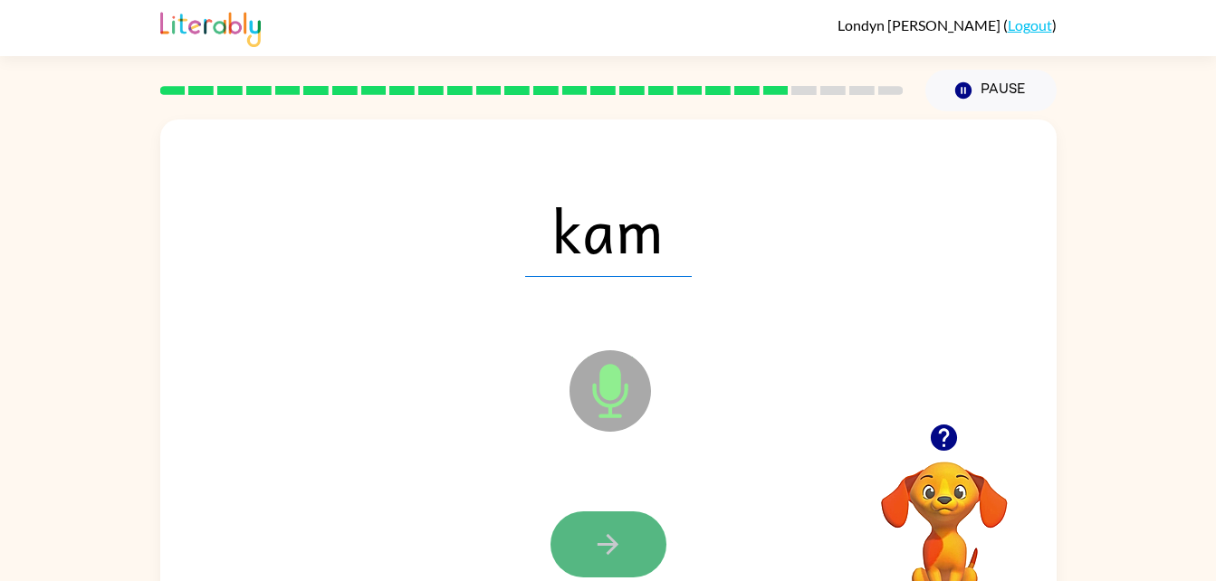
click at [599, 535] on icon "button" at bounding box center [608, 545] width 32 height 32
click at [600, 533] on icon "button" at bounding box center [608, 545] width 32 height 32
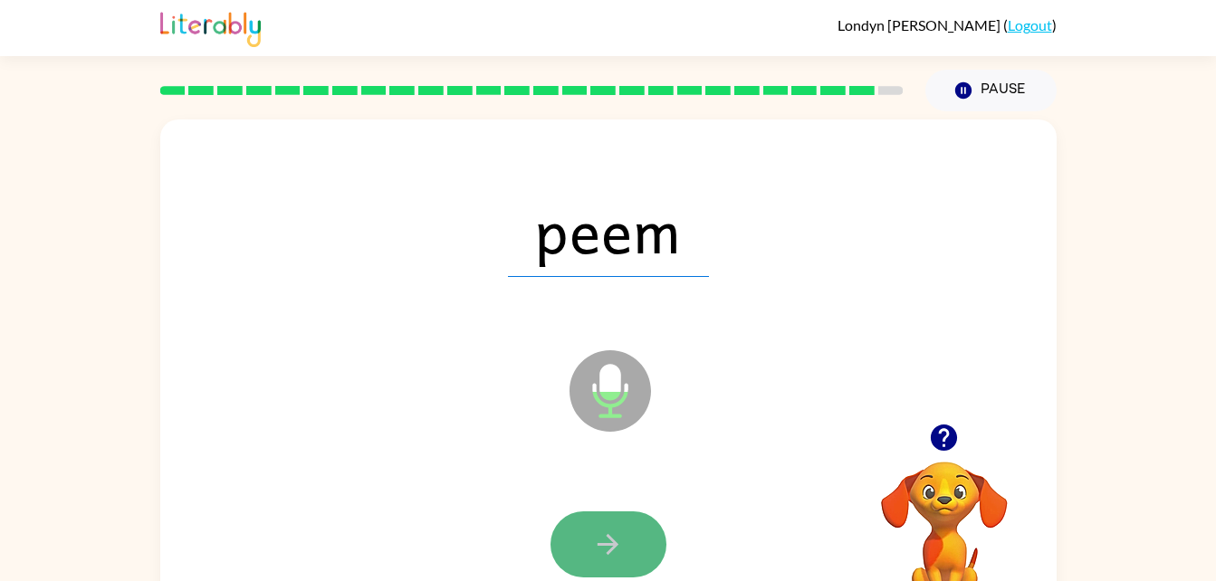
click at [601, 530] on icon "button" at bounding box center [608, 545] width 32 height 32
